Goal: Task Accomplishment & Management: Manage account settings

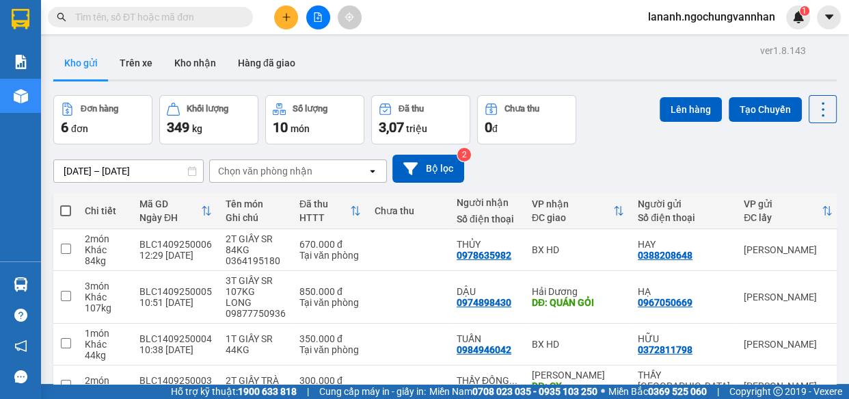
click at [442, 53] on div "Kho gửi Trên xe Kho nhận Hàng đã giao" at bounding box center [445, 64] width 784 height 36
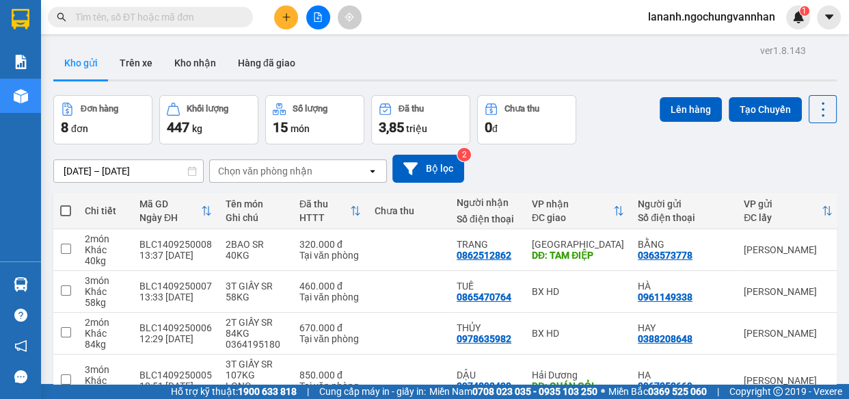
drag, startPoint x: 498, startPoint y: 70, endPoint x: 318, endPoint y: 166, distance: 204.3
drag, startPoint x: 318, startPoint y: 166, endPoint x: 274, endPoint y: 207, distance: 60.0
